Goal: Information Seeking & Learning: Check status

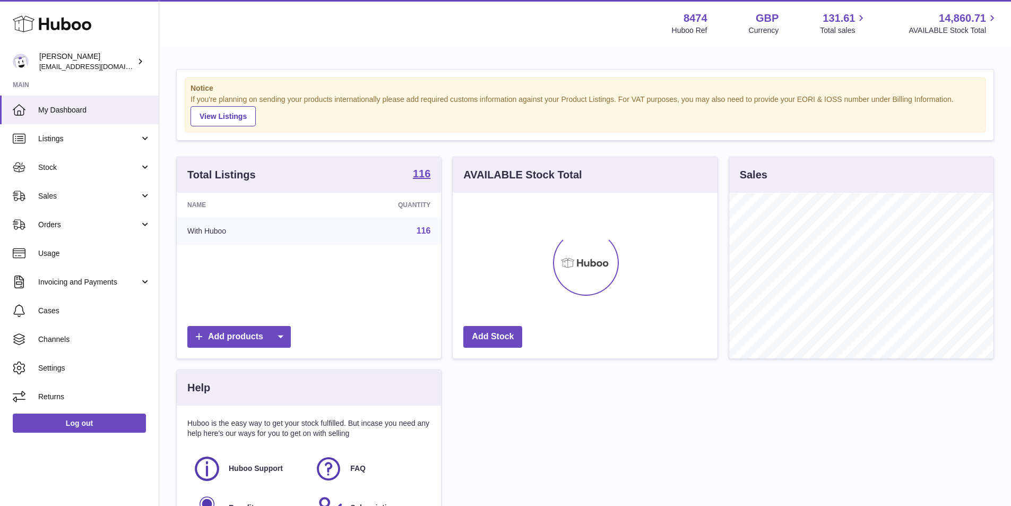
scroll to position [166, 265]
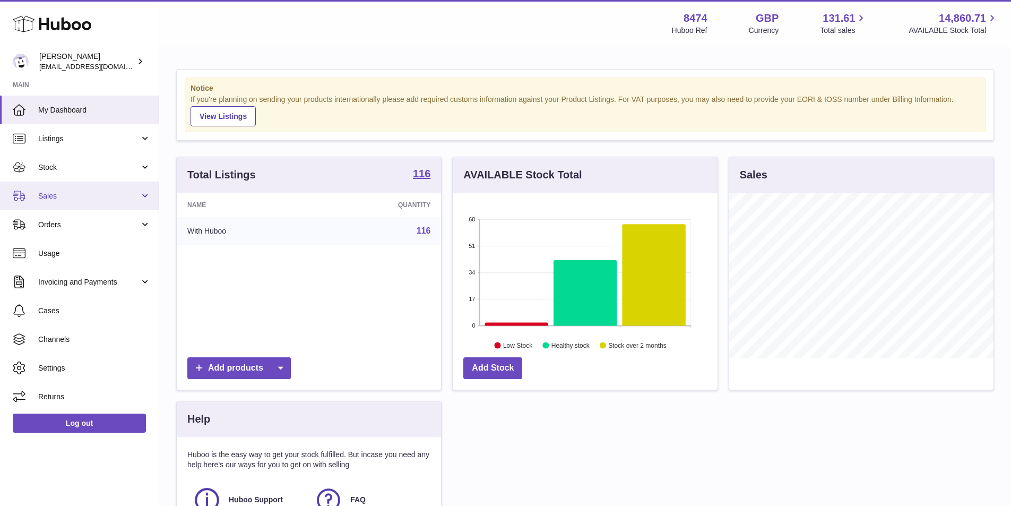
click at [61, 193] on span "Sales" at bounding box center [88, 196] width 101 height 10
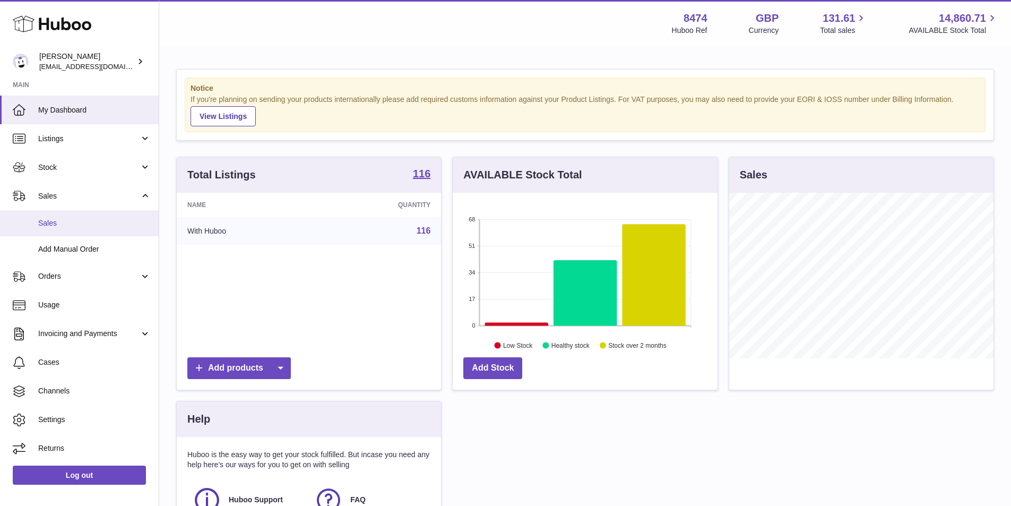
click at [58, 220] on span "Sales" at bounding box center [94, 223] width 113 height 10
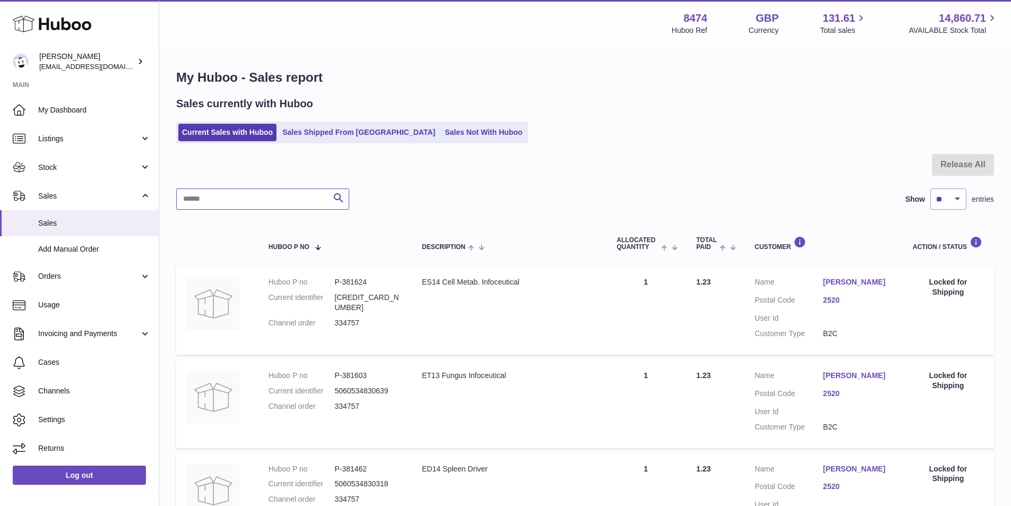
click at [262, 199] on input "text" at bounding box center [262, 198] width 173 height 21
type input "******"
click at [221, 126] on link "Current Sales with Huboo" at bounding box center [227, 133] width 98 height 18
click at [356, 131] on link "Sales Shipped From [GEOGRAPHIC_DATA]" at bounding box center [359, 133] width 160 height 18
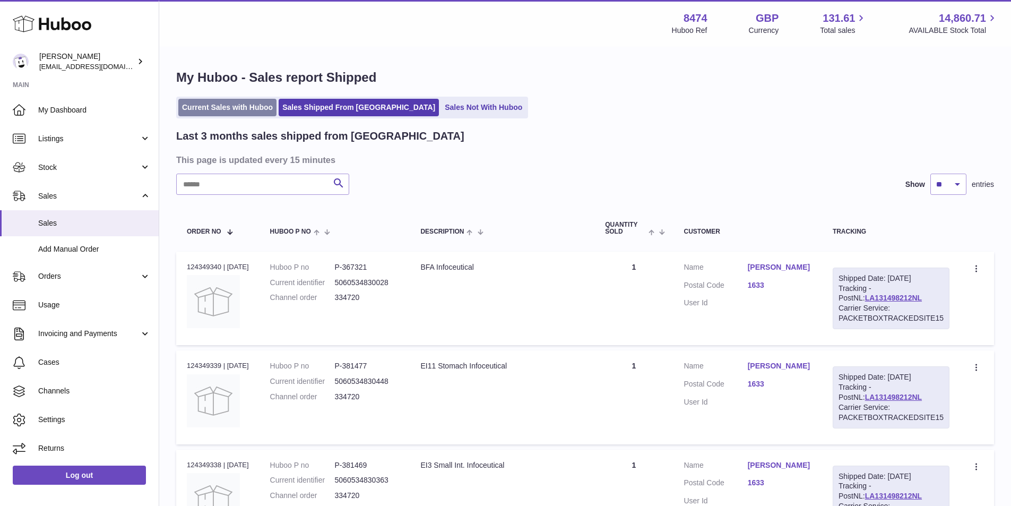
click at [226, 101] on link "Current Sales with Huboo" at bounding box center [227, 108] width 98 height 18
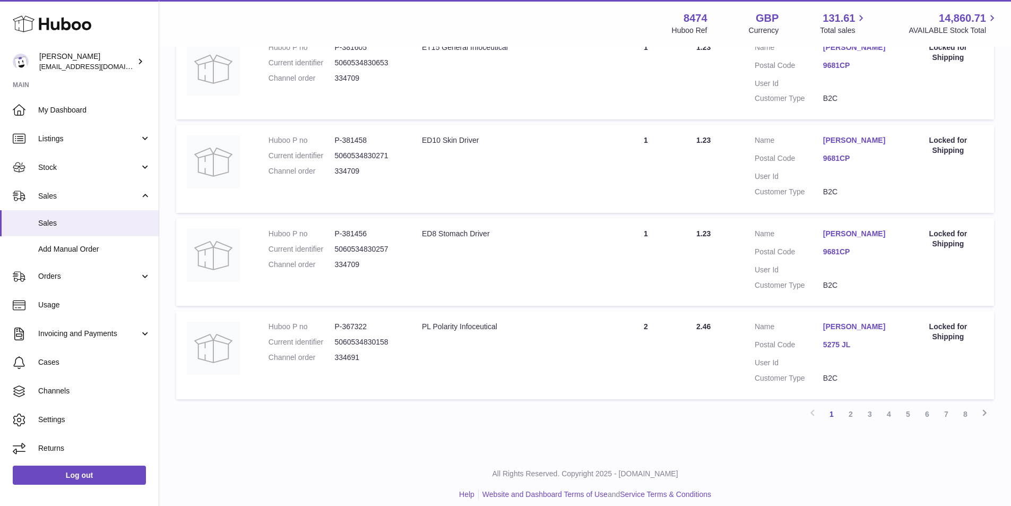
scroll to position [804, 0]
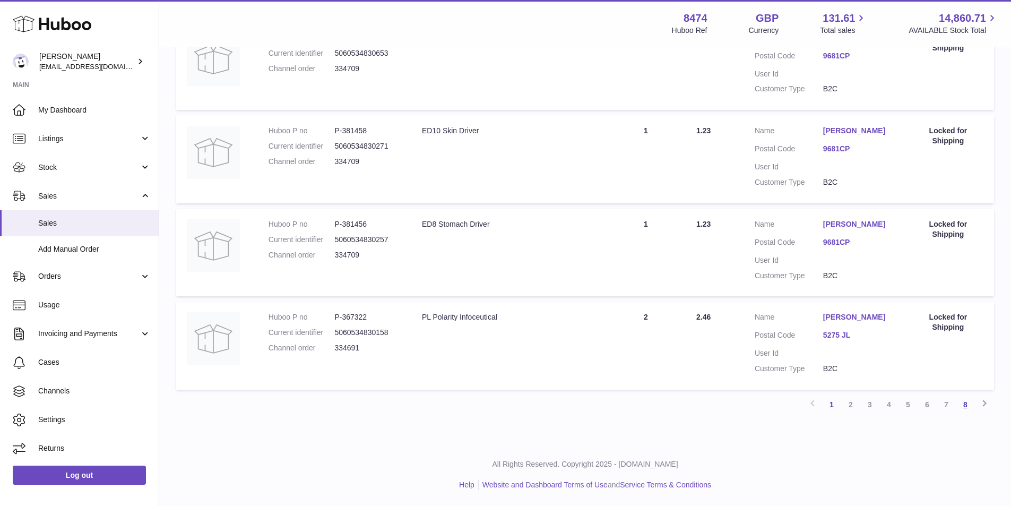
click at [967, 404] on link "8" at bounding box center [965, 404] width 19 height 19
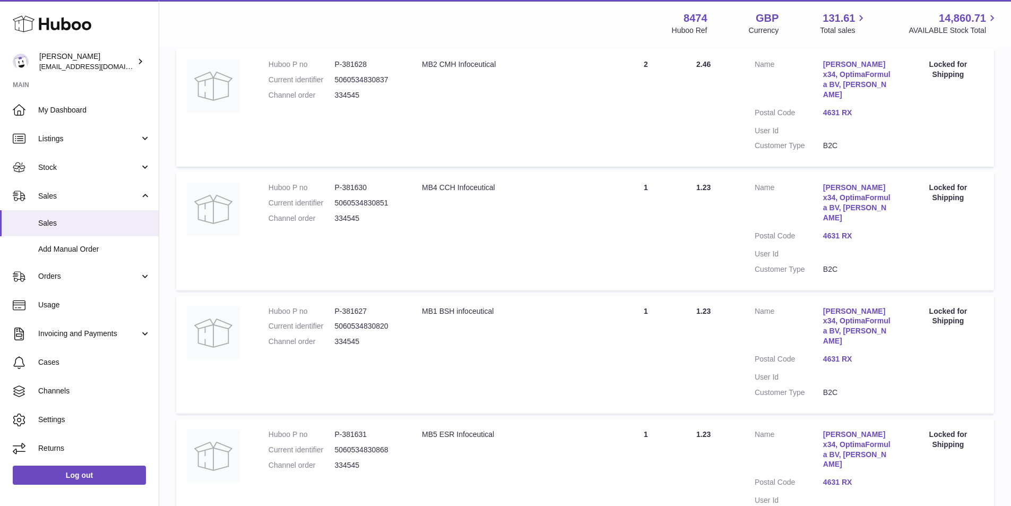
scroll to position [604, 0]
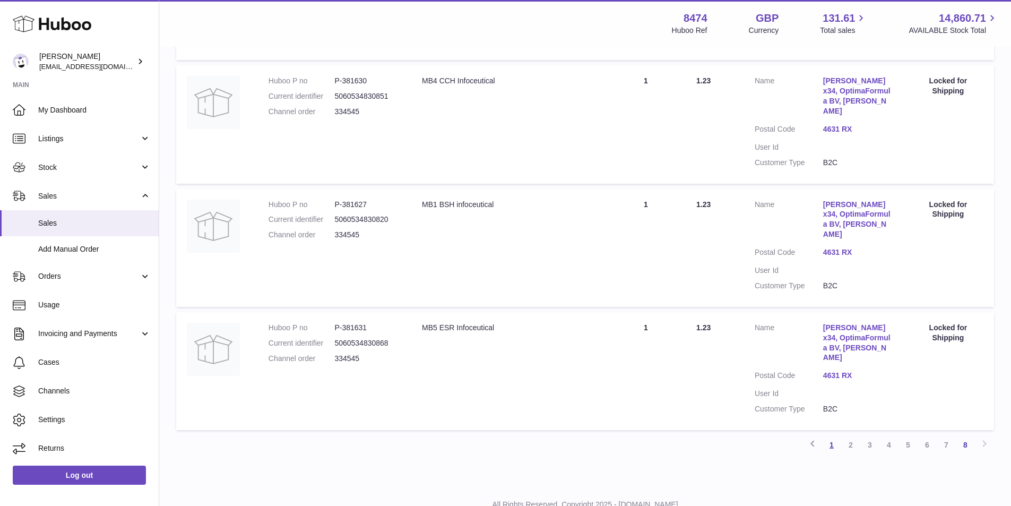
click at [831, 435] on link "1" at bounding box center [831, 444] width 19 height 19
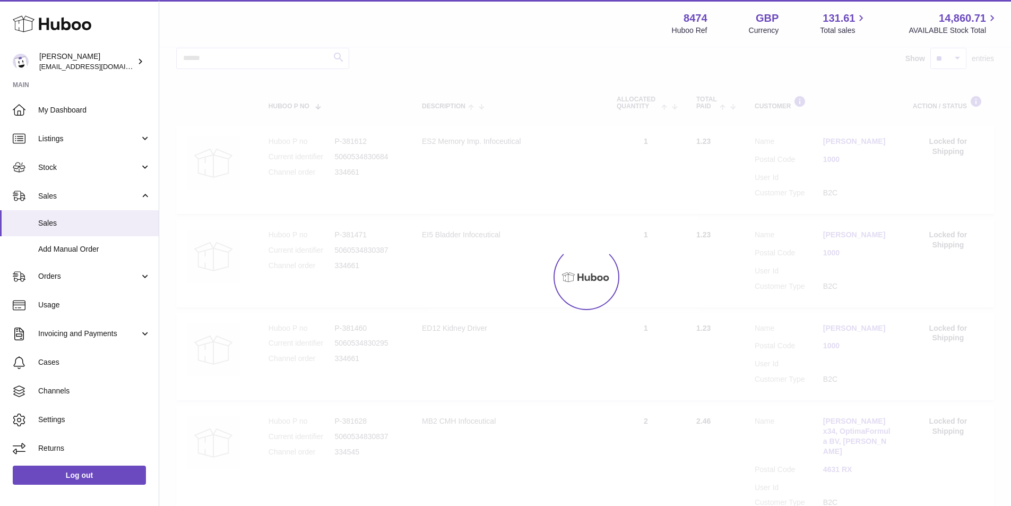
scroll to position [48, 0]
